Goal: Transaction & Acquisition: Purchase product/service

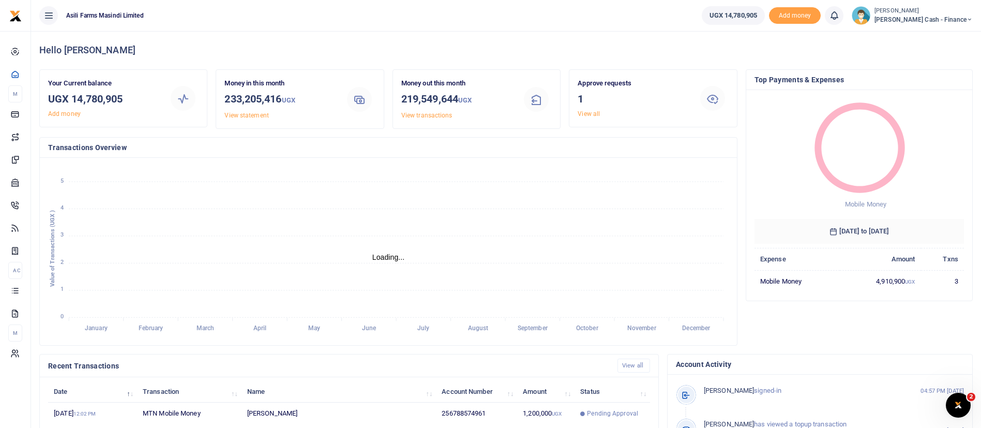
scroll to position [190, 0]
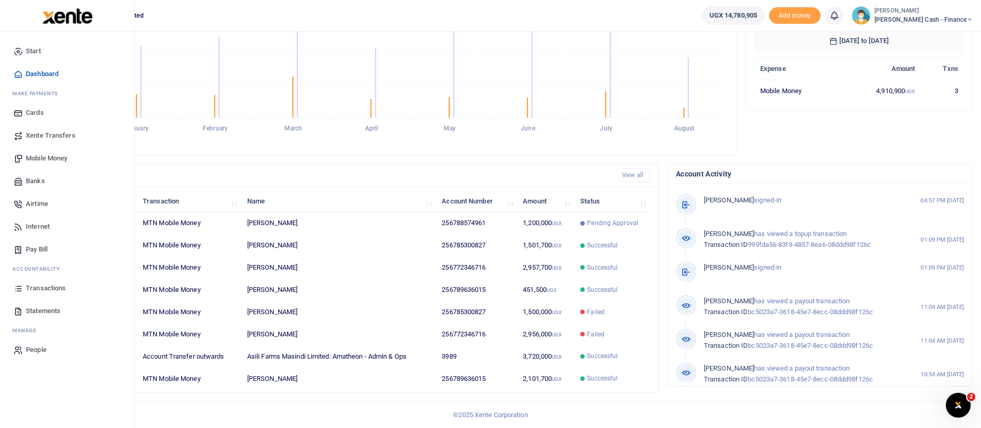
click at [39, 292] on span "Transactions" at bounding box center [46, 288] width 40 height 10
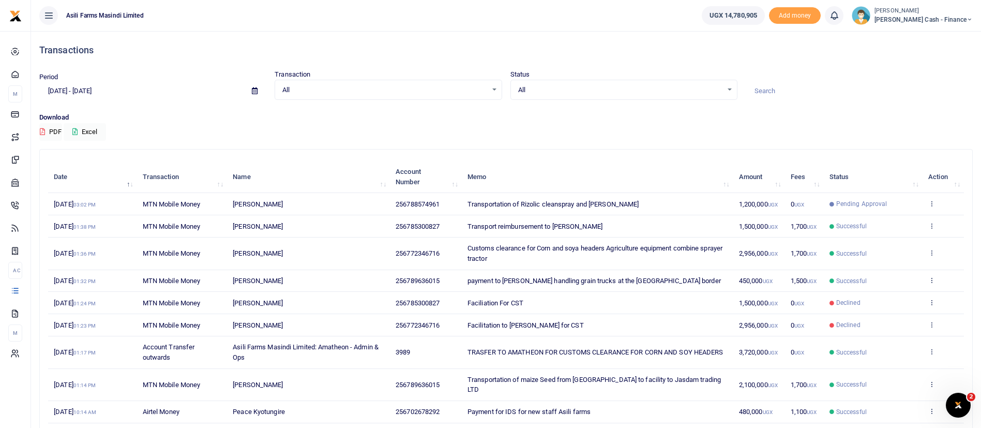
scroll to position [88, 0]
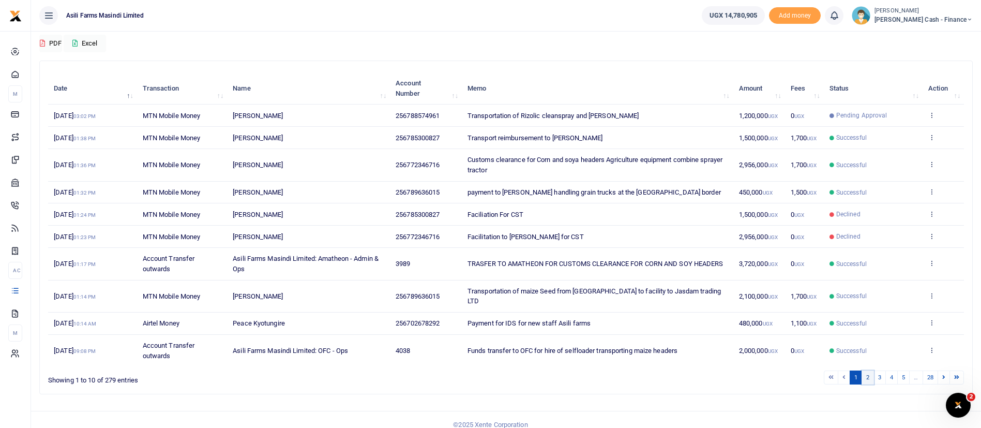
click at [871, 370] on link "2" at bounding box center [868, 377] width 12 height 14
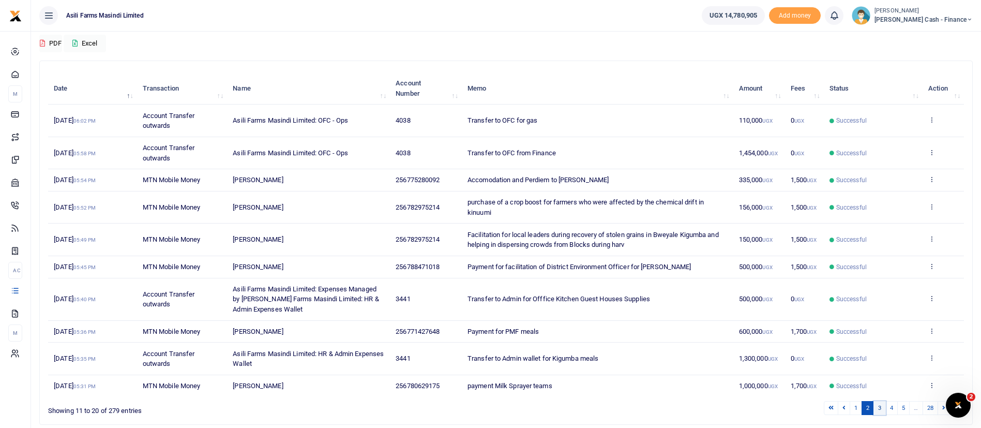
click at [880, 404] on link "3" at bounding box center [880, 408] width 12 height 14
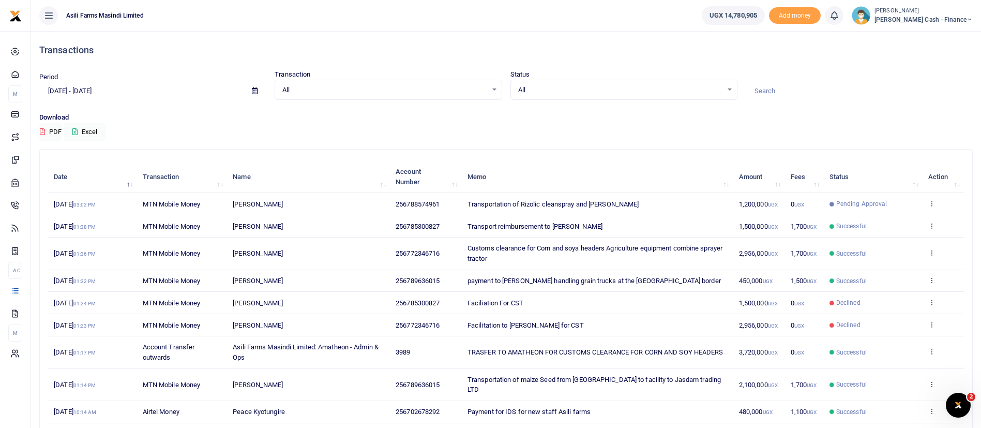
click at [943, 16] on span "Petty Cash - Finance" at bounding box center [924, 19] width 98 height 9
click at [931, 36] on link "Switch accounts" at bounding box center [899, 38] width 82 height 14
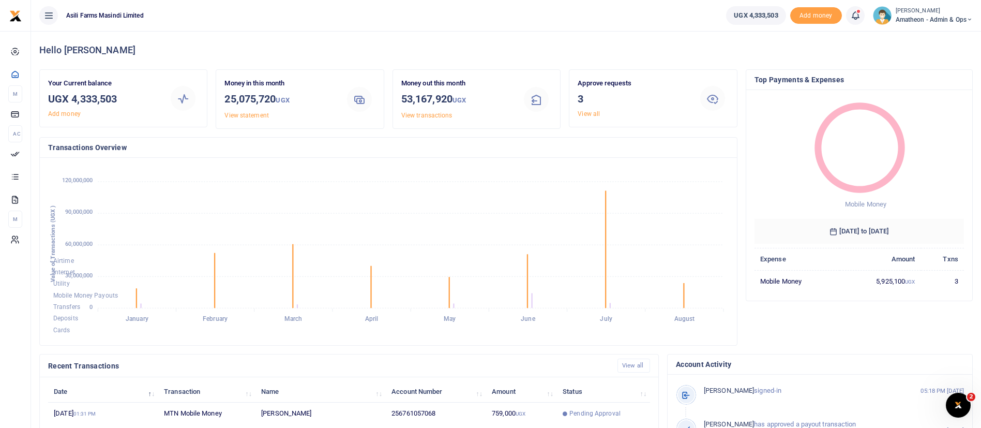
scroll to position [190, 0]
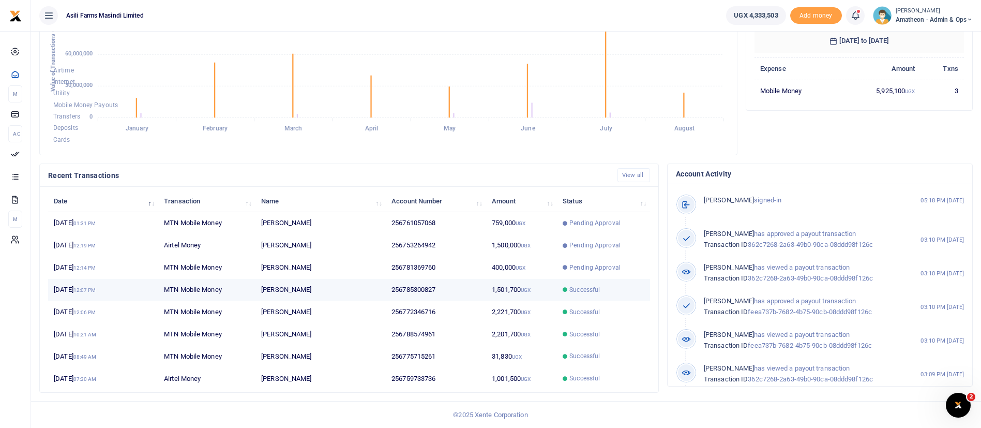
click at [395, 279] on td "256785300827" at bounding box center [436, 290] width 100 height 22
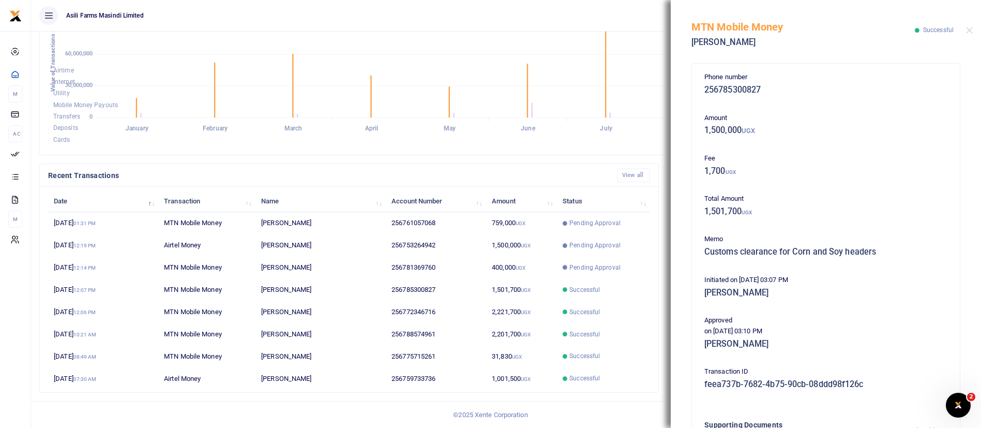
scroll to position [167, 0]
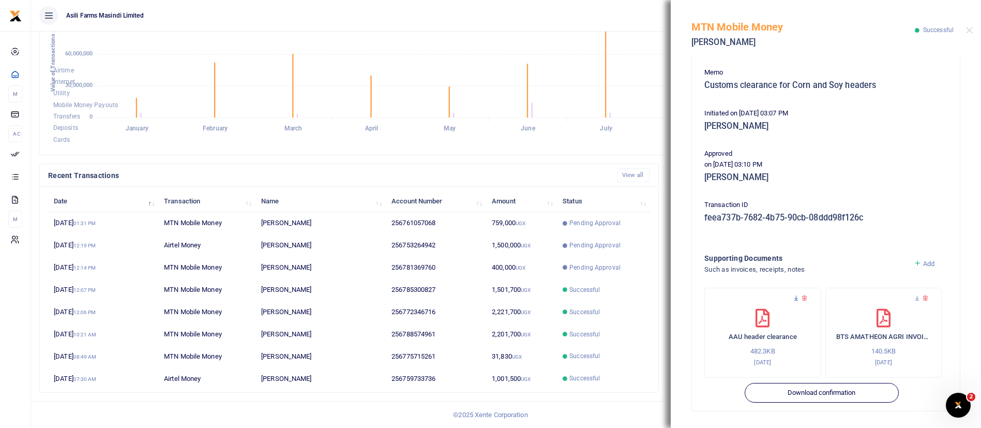
click at [796, 301] on icon at bounding box center [796, 298] width 7 height 7
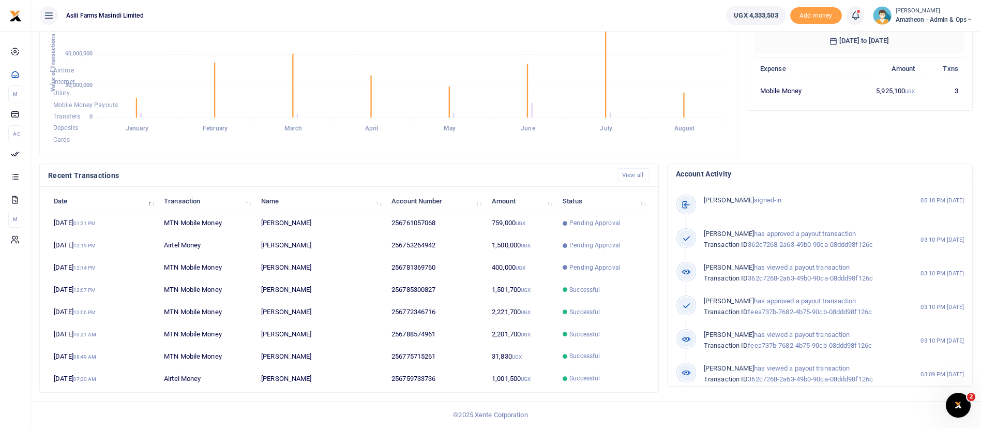
click at [910, 7] on small "[PERSON_NAME]" at bounding box center [934, 11] width 77 height 9
click at [919, 38] on link "Switch accounts" at bounding box center [934, 38] width 82 height 14
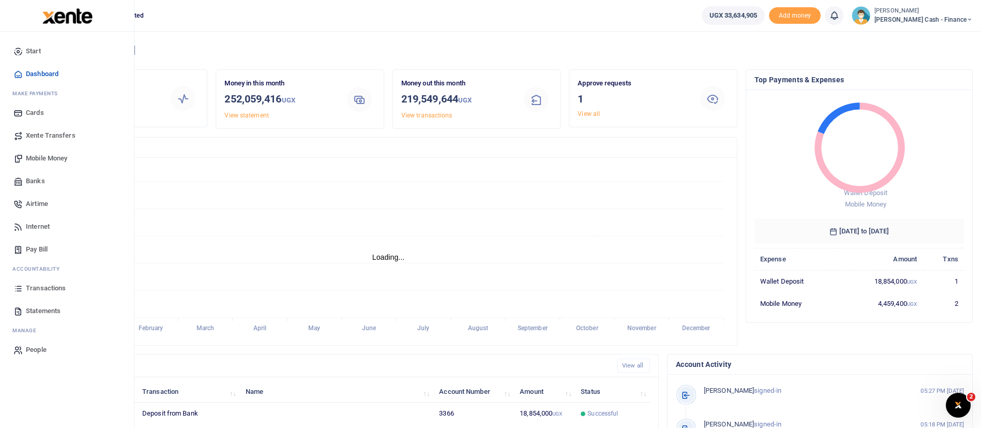
click at [45, 159] on span "Mobile Money" at bounding box center [46, 158] width 41 height 10
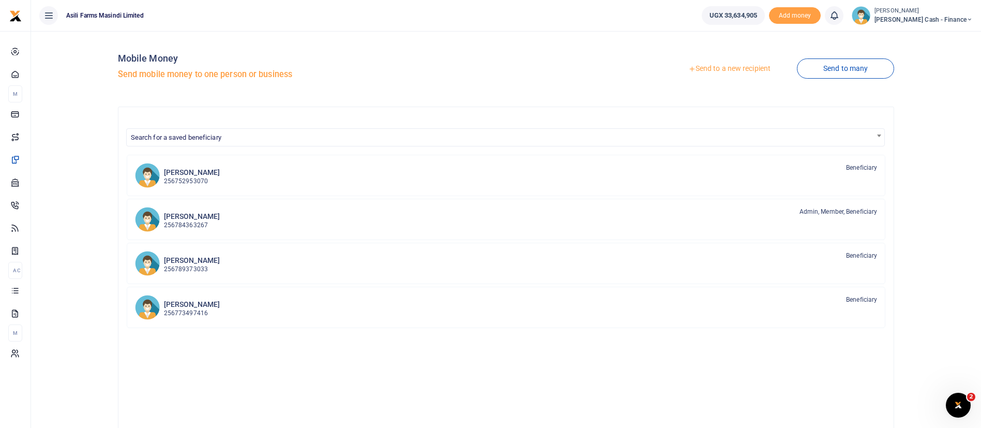
click at [743, 69] on link "Send to a new recipient" at bounding box center [729, 68] width 135 height 19
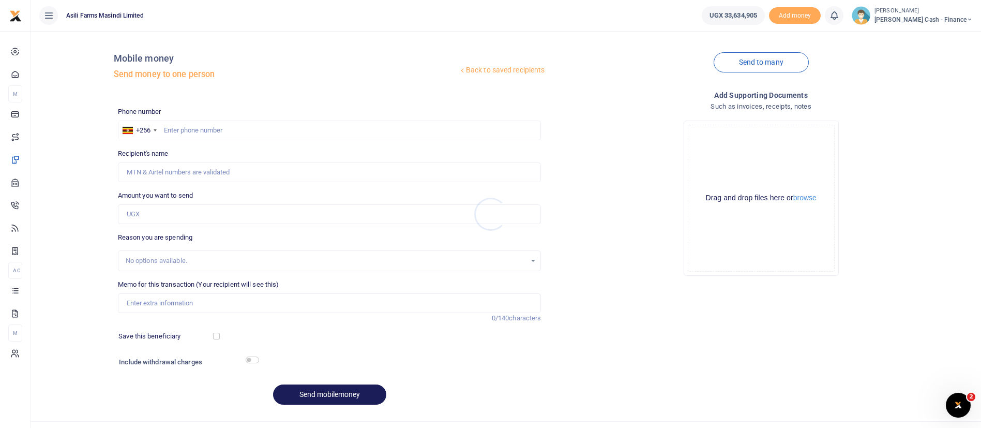
click at [196, 124] on div at bounding box center [490, 214] width 981 height 428
click at [204, 126] on input "text" at bounding box center [330, 131] width 424 height 20
paste input "7346436001"
type input "7"
